Goal: Transaction & Acquisition: Purchase product/service

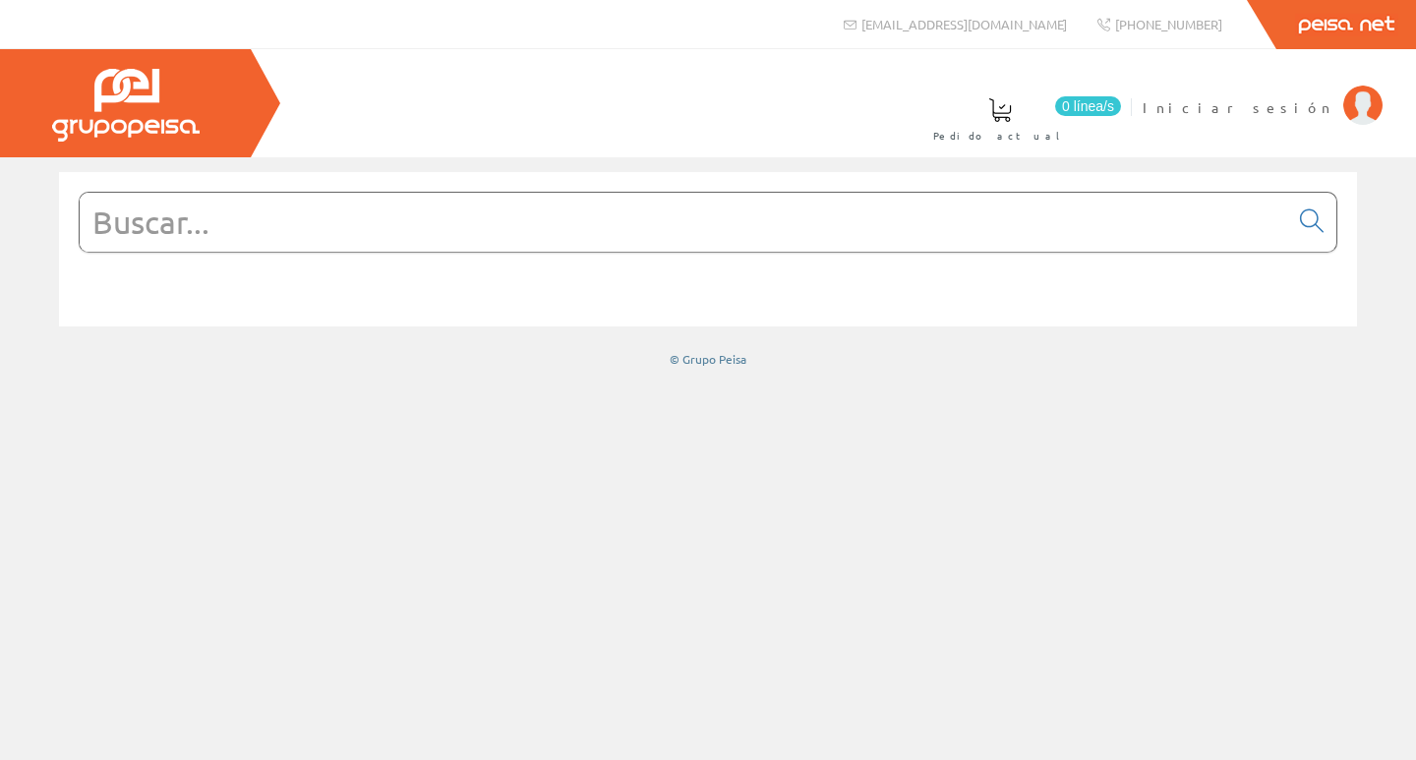
click at [431, 228] on input "text" at bounding box center [684, 222] width 1209 height 59
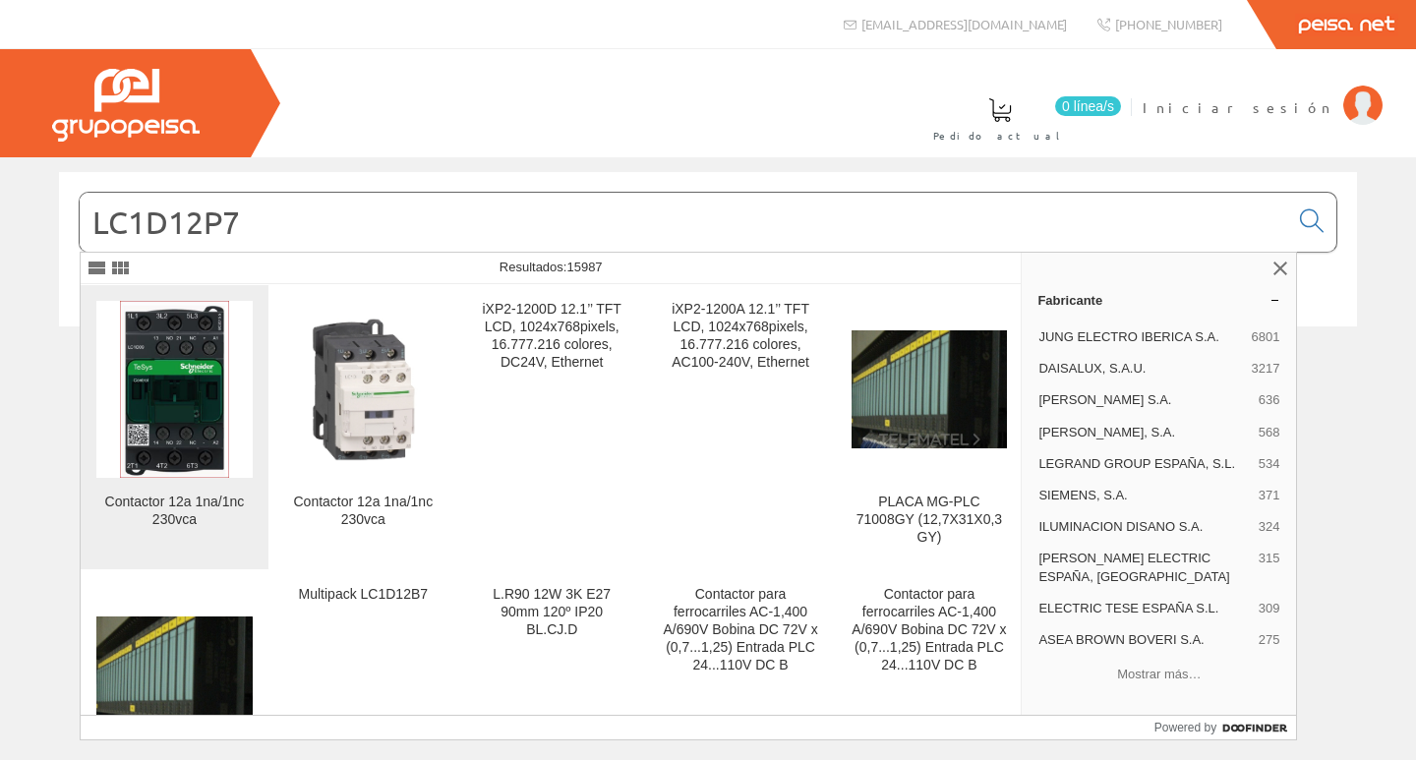
type input "LC1D12P7"
click at [187, 374] on img at bounding box center [174, 389] width 109 height 177
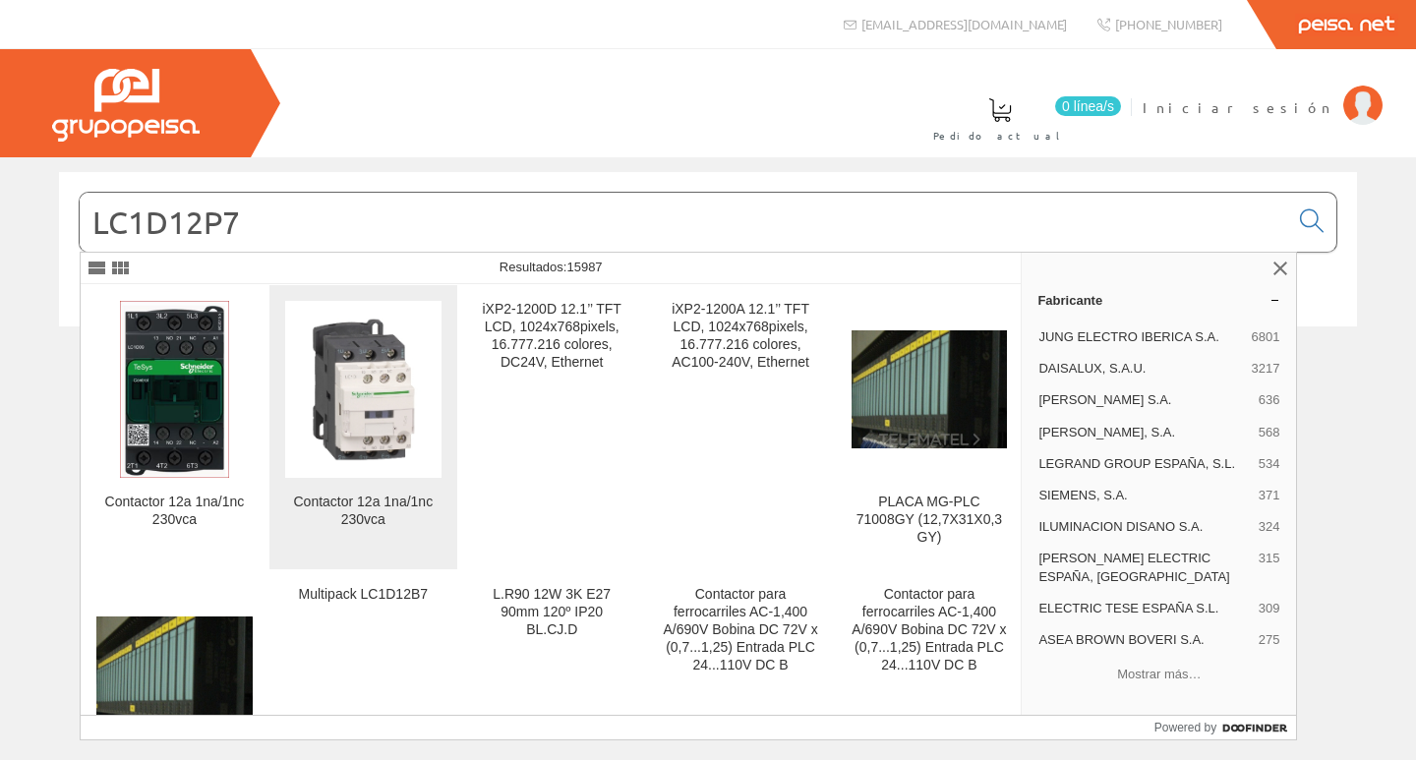
click at [318, 389] on img at bounding box center [363, 390] width 156 height 156
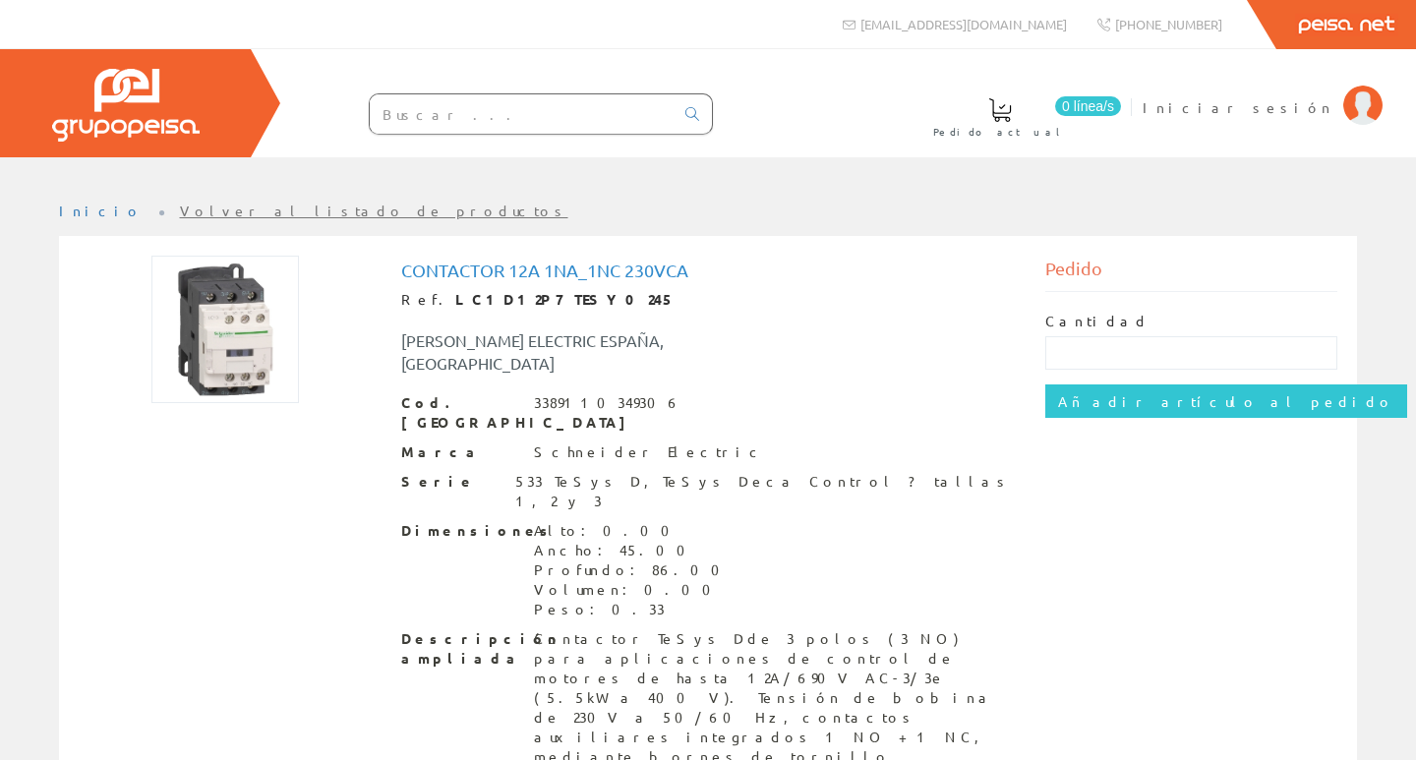
click at [1169, 380] on div "Cantidad Añadir artículo al pedido" at bounding box center [1191, 365] width 293 height 146
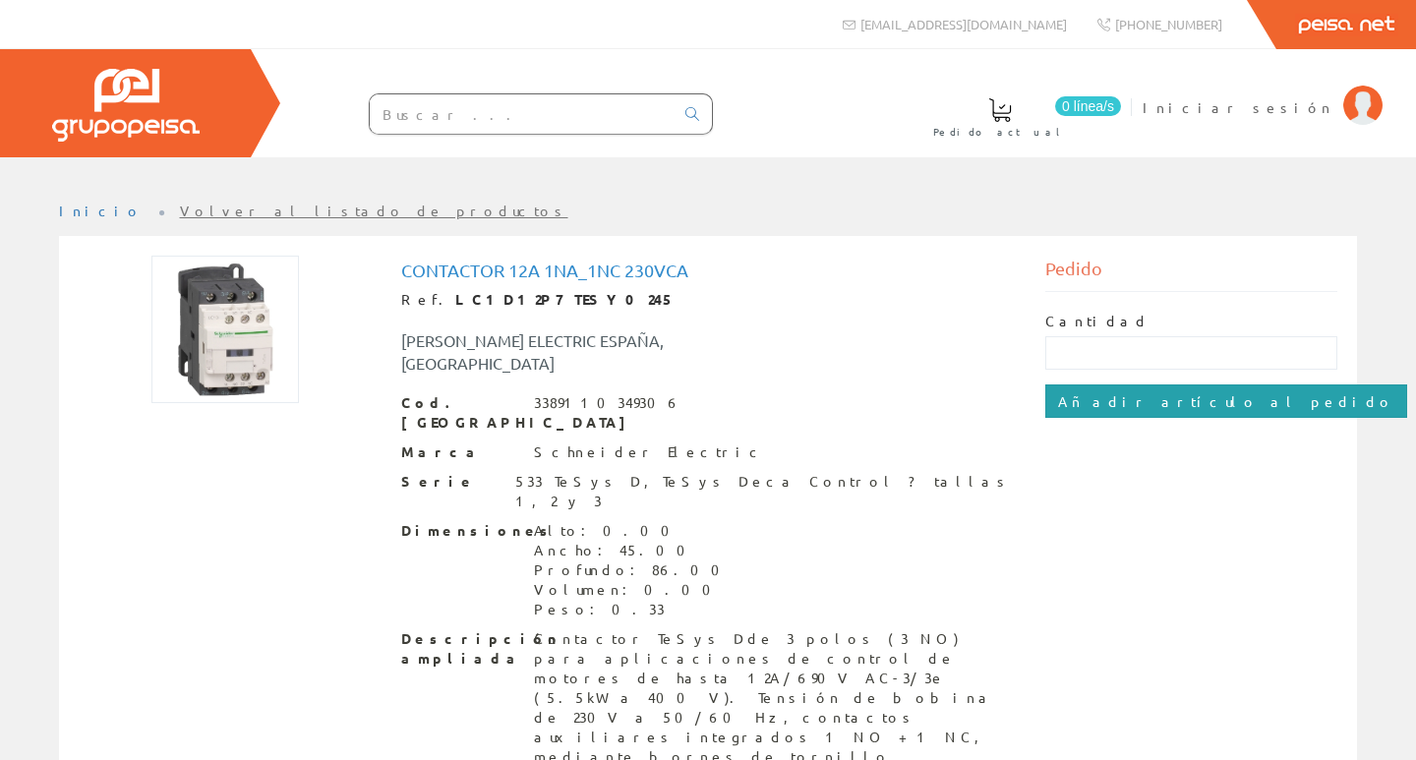
click at [1163, 397] on input "Añadir artículo al pedido" at bounding box center [1226, 401] width 362 height 33
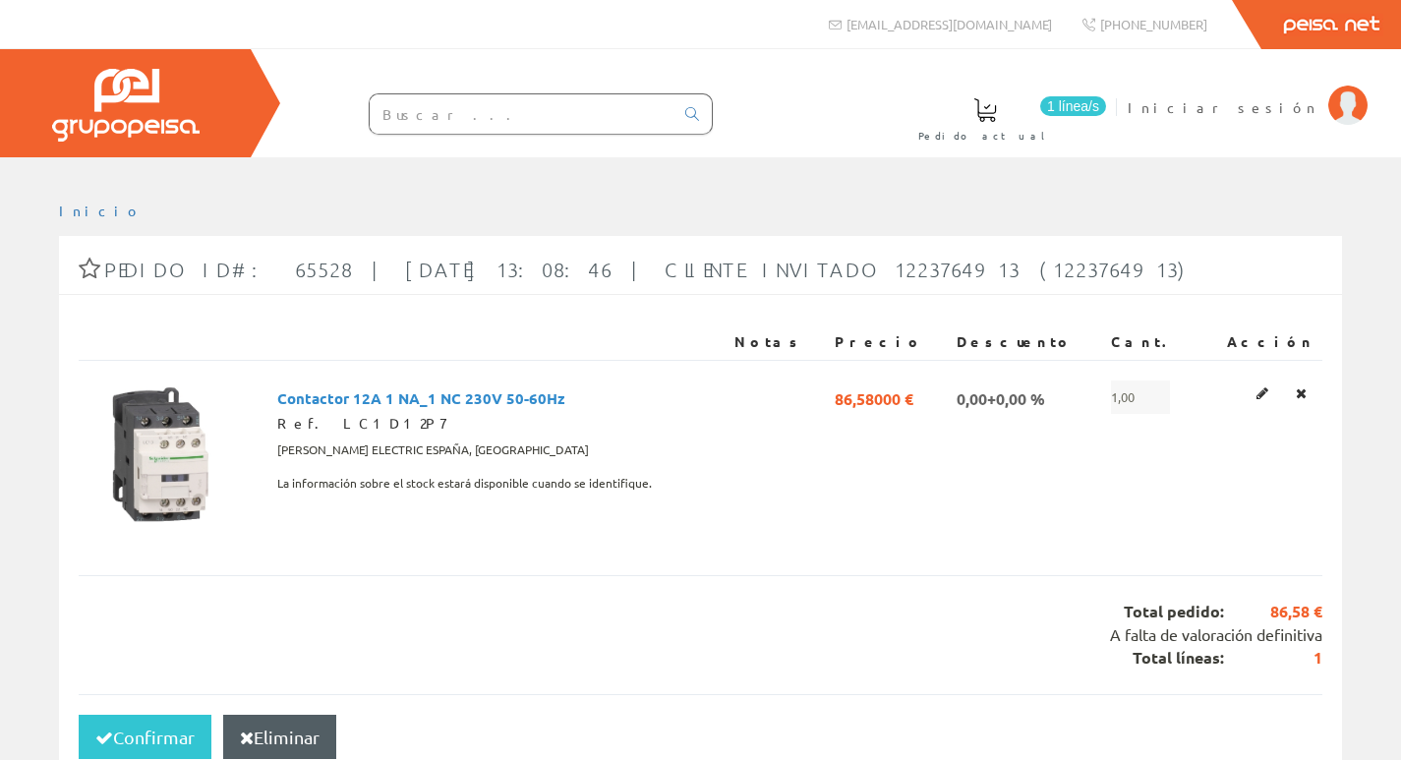
click at [599, 121] on input "text" at bounding box center [522, 113] width 304 height 39
paste input "RE17RMMU"
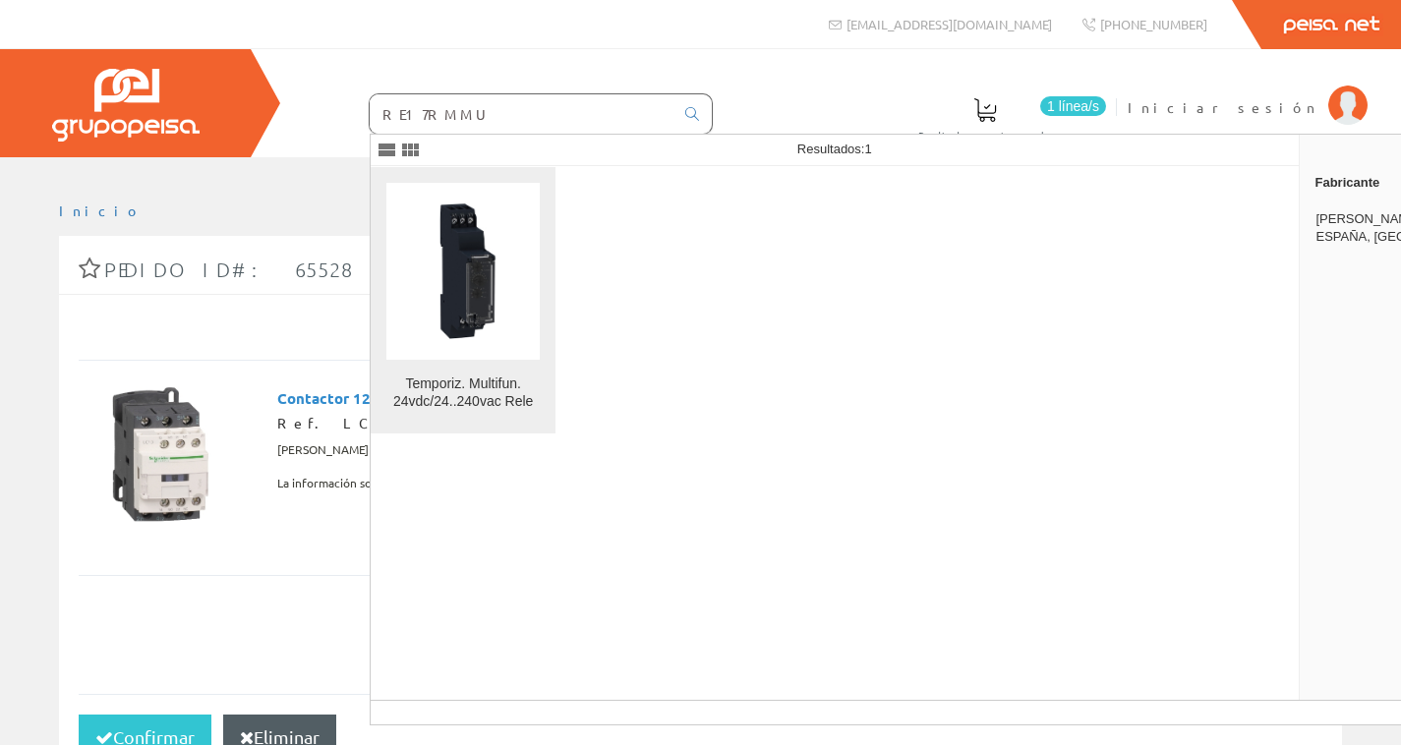
type input "RE17RMMU"
click at [486, 266] on img at bounding box center [462, 271] width 153 height 153
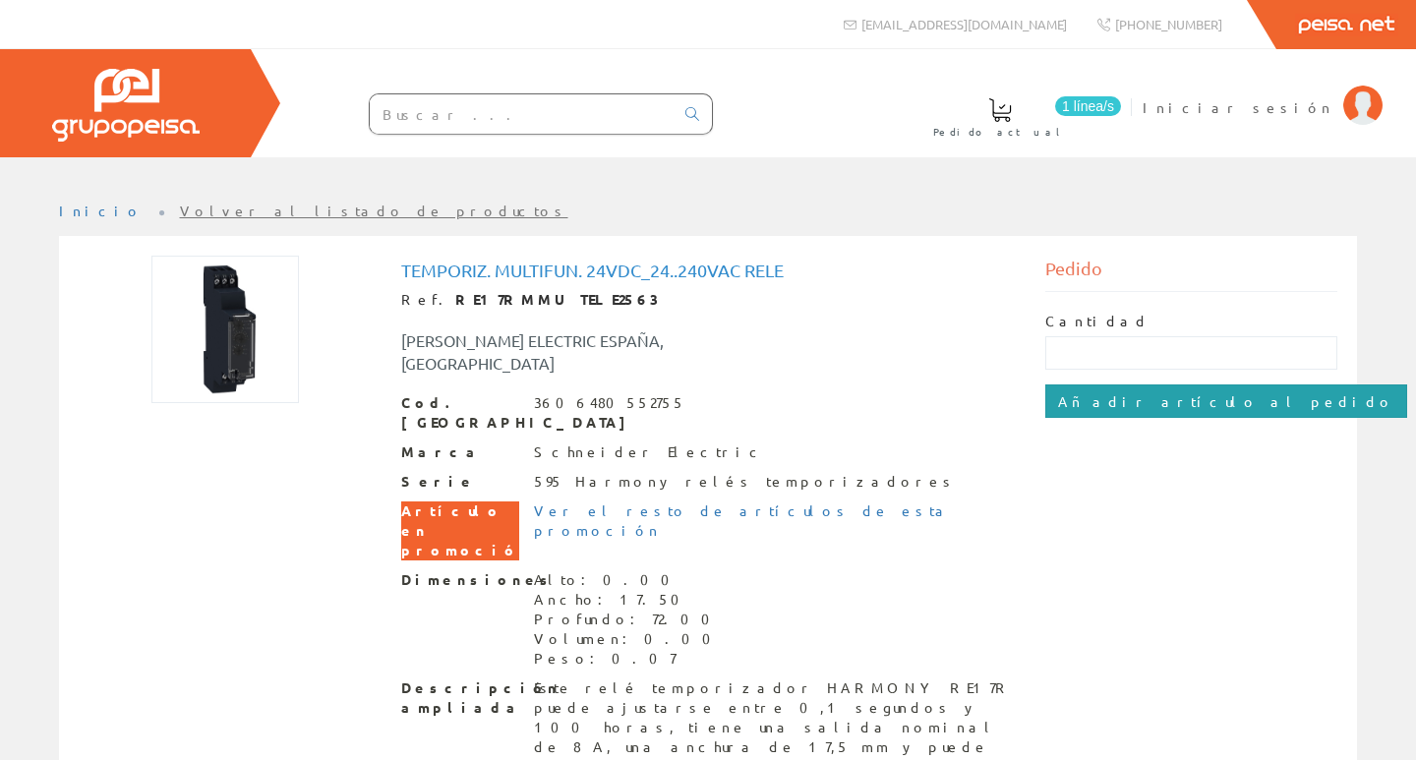
click at [1103, 389] on input "Añadir artículo al pedido" at bounding box center [1226, 401] width 362 height 33
